Goal: Transaction & Acquisition: Purchase product/service

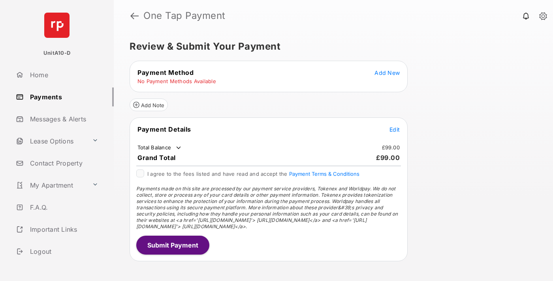
click at [387, 73] on span "Add New" at bounding box center [386, 72] width 25 height 7
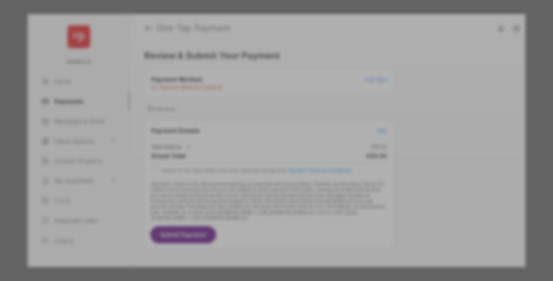
click at [275, 141] on div "BACS Direct Debit" at bounding box center [276, 143] width 177 height 15
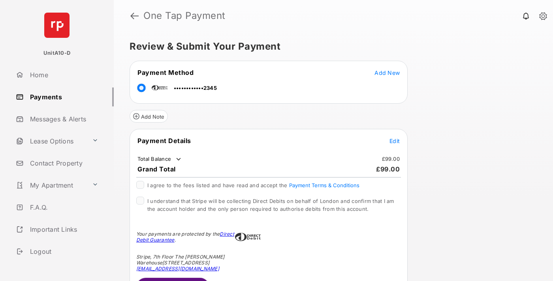
click at [394, 141] on span "Edit" at bounding box center [394, 141] width 10 height 7
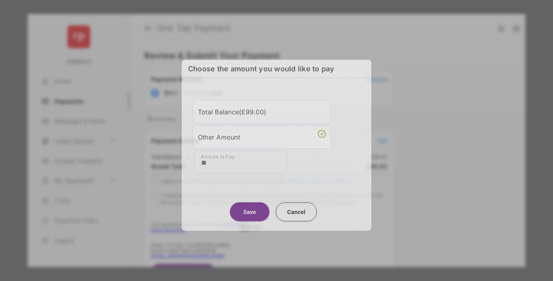
type input "**"
click at [249, 210] on button "Save" at bounding box center [249, 212] width 39 height 19
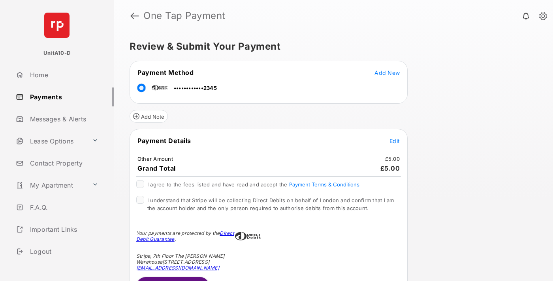
click at [394, 141] on span "Edit" at bounding box center [394, 141] width 10 height 7
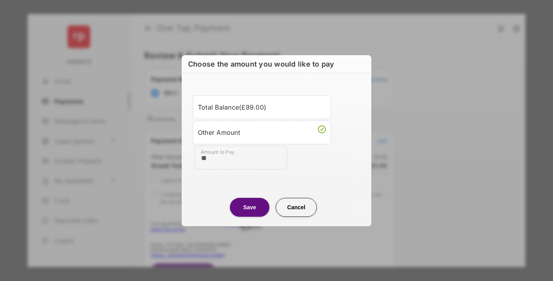
click at [249, 207] on button "Save" at bounding box center [249, 207] width 39 height 19
